Goal: Task Accomplishment & Management: Check status

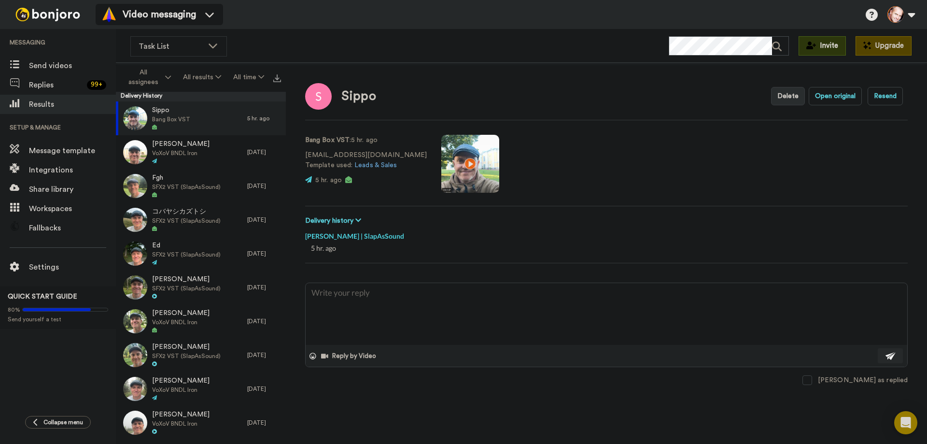
type textarea "x"
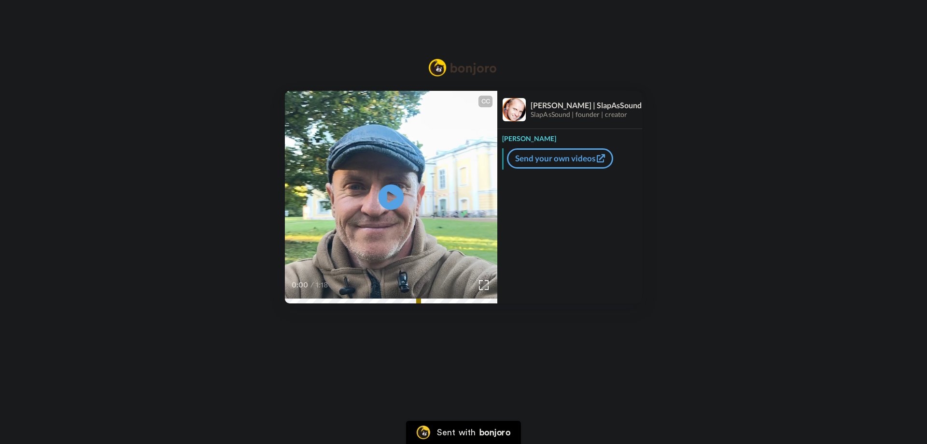
click at [390, 198] on icon "Play/Pause" at bounding box center [392, 197] width 26 height 46
click at [363, 218] on video at bounding box center [391, 197] width 212 height 212
click at [521, 217] on div "Marko Send your own videos" at bounding box center [569, 201] width 145 height 145
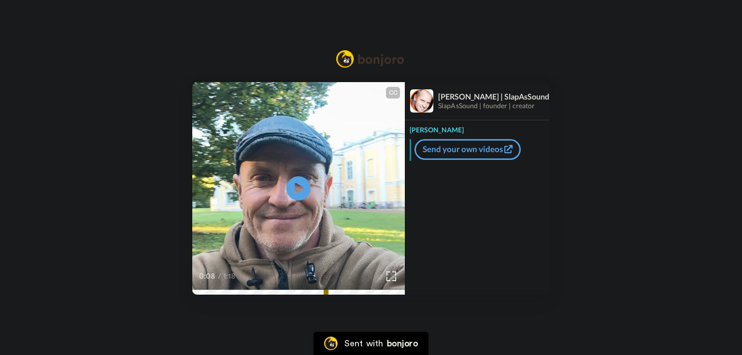
drag, startPoint x: 467, startPoint y: 231, endPoint x: 500, endPoint y: 194, distance: 49.2
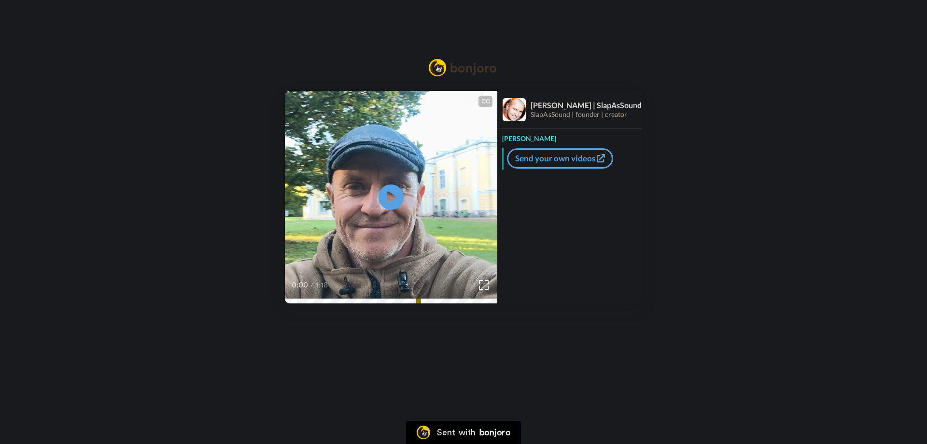
click at [391, 194] on icon "Play/Pause" at bounding box center [392, 197] width 26 height 46
click at [388, 195] on icon "Play/Pause" at bounding box center [392, 197] width 26 height 46
drag, startPoint x: 390, startPoint y: 191, endPoint x: 45, endPoint y: 197, distance: 344.3
click at [175, 198] on div "CC Play/Pause 0:00 / 1:18 [PERSON_NAME] | SlapAsSound SlapAsSound | founder | c…" at bounding box center [463, 197] width 927 height 212
drag, startPoint x: 393, startPoint y: 193, endPoint x: 290, endPoint y: 207, distance: 103.8
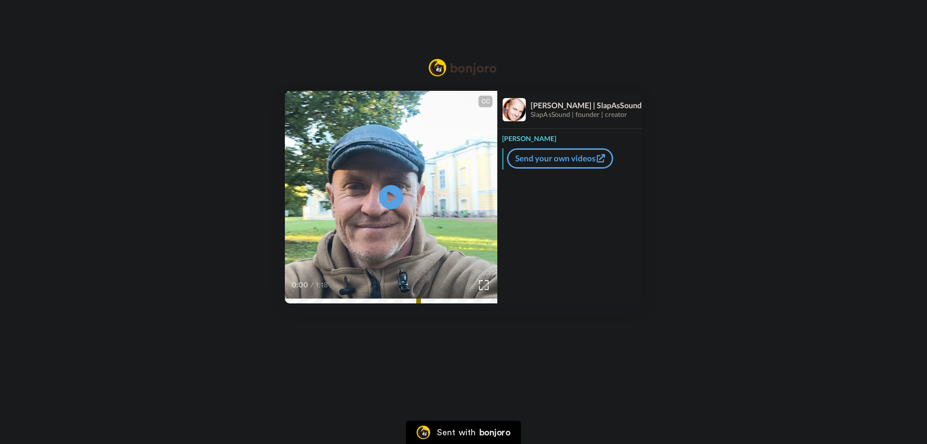
click at [393, 193] on icon at bounding box center [391, 197] width 24 height 24
click at [385, 198] on icon at bounding box center [392, 197] width 26 height 26
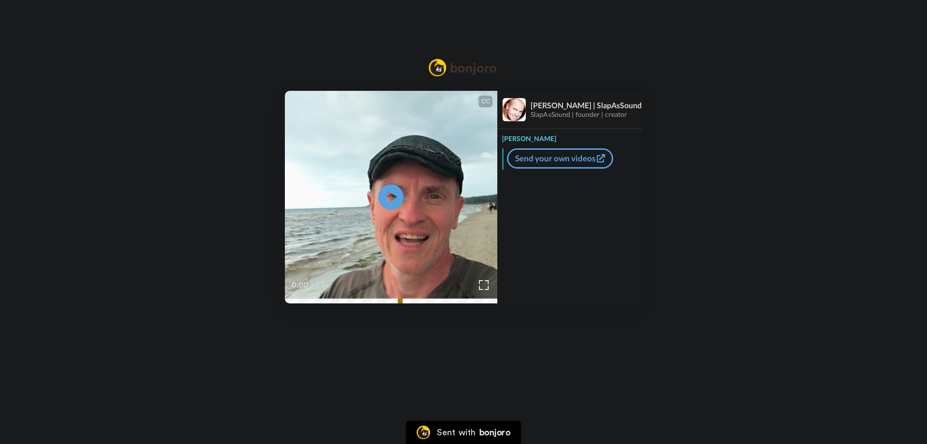
click at [394, 199] on icon at bounding box center [392, 197] width 26 height 26
click at [405, 197] on video at bounding box center [391, 197] width 212 height 212
drag, startPoint x: 812, startPoint y: 4, endPoint x: 723, endPoint y: 281, distance: 290.0
click at [723, 281] on div "CC Play/Pause Hello. 0:03 / 1:31 Marko | SlapAsSound SlapAsSound | founder | cr…" at bounding box center [463, 197] width 927 height 212
drag, startPoint x: 914, startPoint y: 1, endPoint x: 731, endPoint y: 109, distance: 212.3
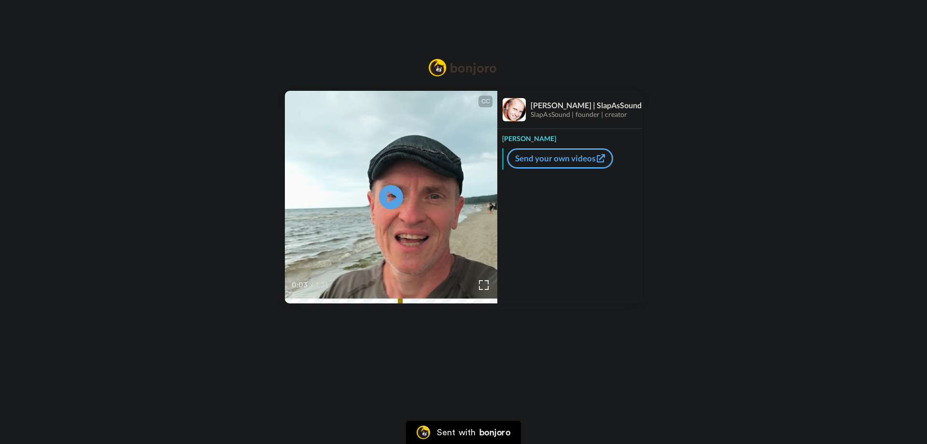
click at [731, 109] on div "CC Play/Pause Hello. 0:03 / 1:31 Marko | SlapAsSound SlapAsSound | founder | cr…" at bounding box center [463, 197] width 927 height 212
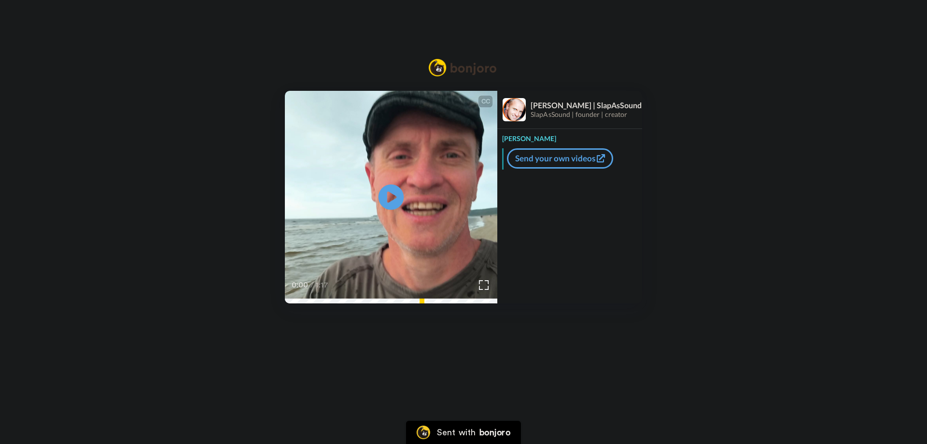
click at [392, 201] on icon at bounding box center [392, 197] width 26 height 26
click at [389, 203] on icon at bounding box center [392, 197] width 26 height 26
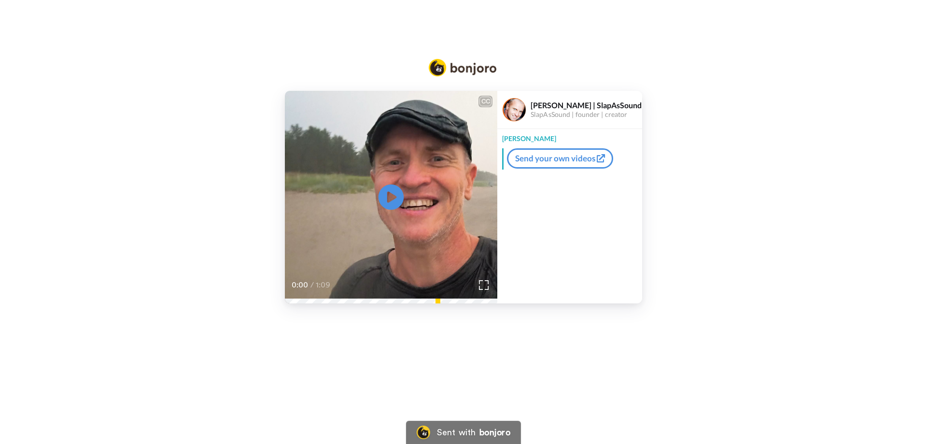
click at [392, 196] on icon "Play/Pause" at bounding box center [392, 197] width 26 height 46
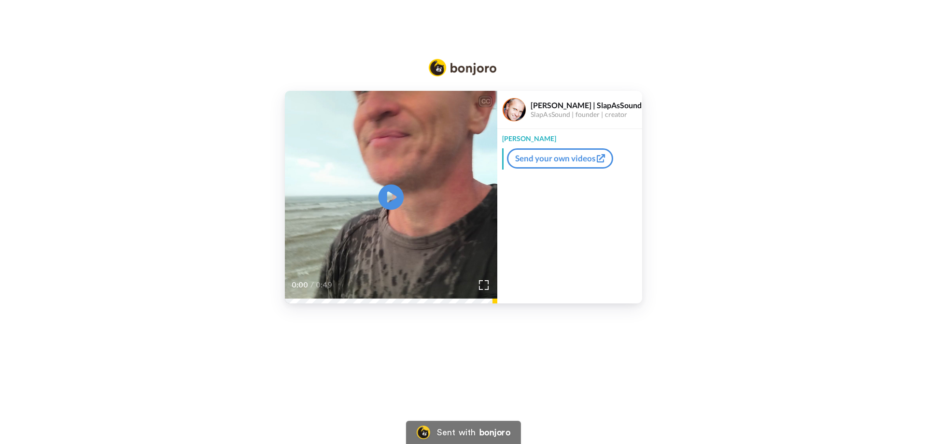
click at [391, 199] on icon "Play/Pause" at bounding box center [392, 197] width 26 height 46
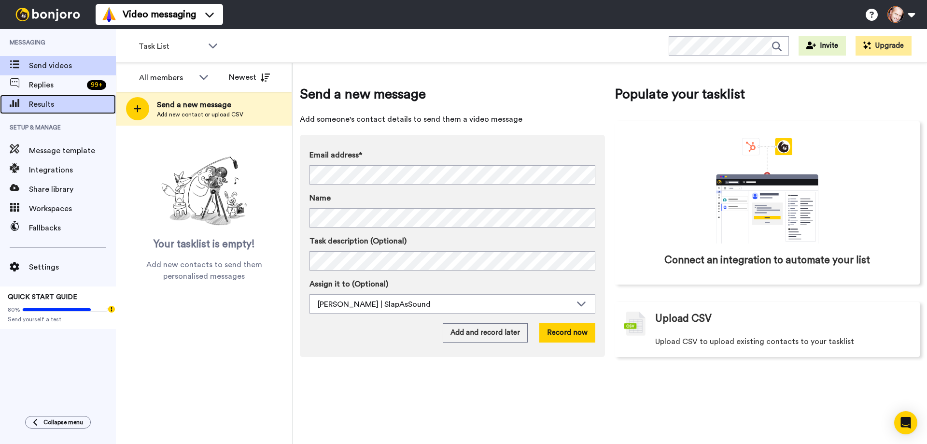
click at [48, 101] on span "Results" at bounding box center [72, 104] width 87 height 12
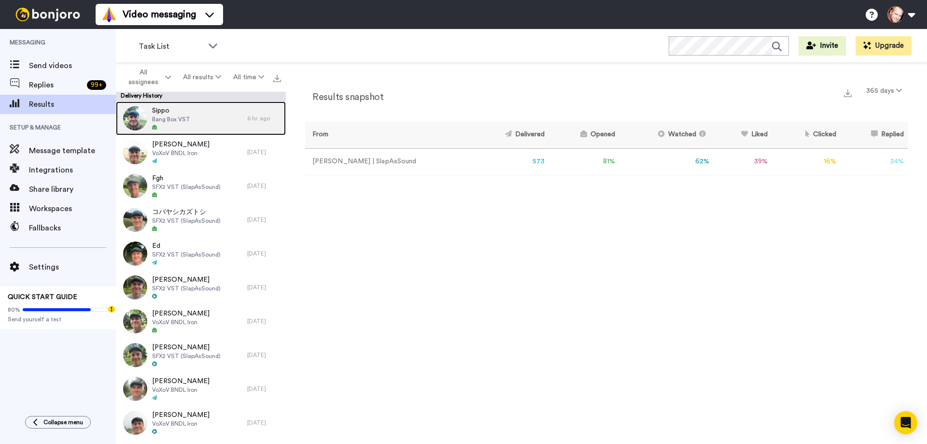
click at [169, 115] on span "Bang Box VST" at bounding box center [171, 119] width 38 height 8
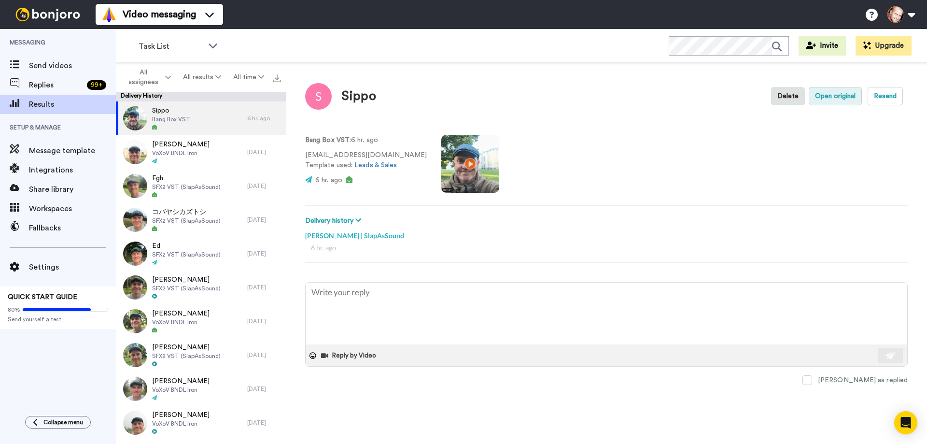
click at [845, 100] on button "Open original" at bounding box center [835, 96] width 53 height 18
type textarea "x"
